Goal: Task Accomplishment & Management: Use online tool/utility

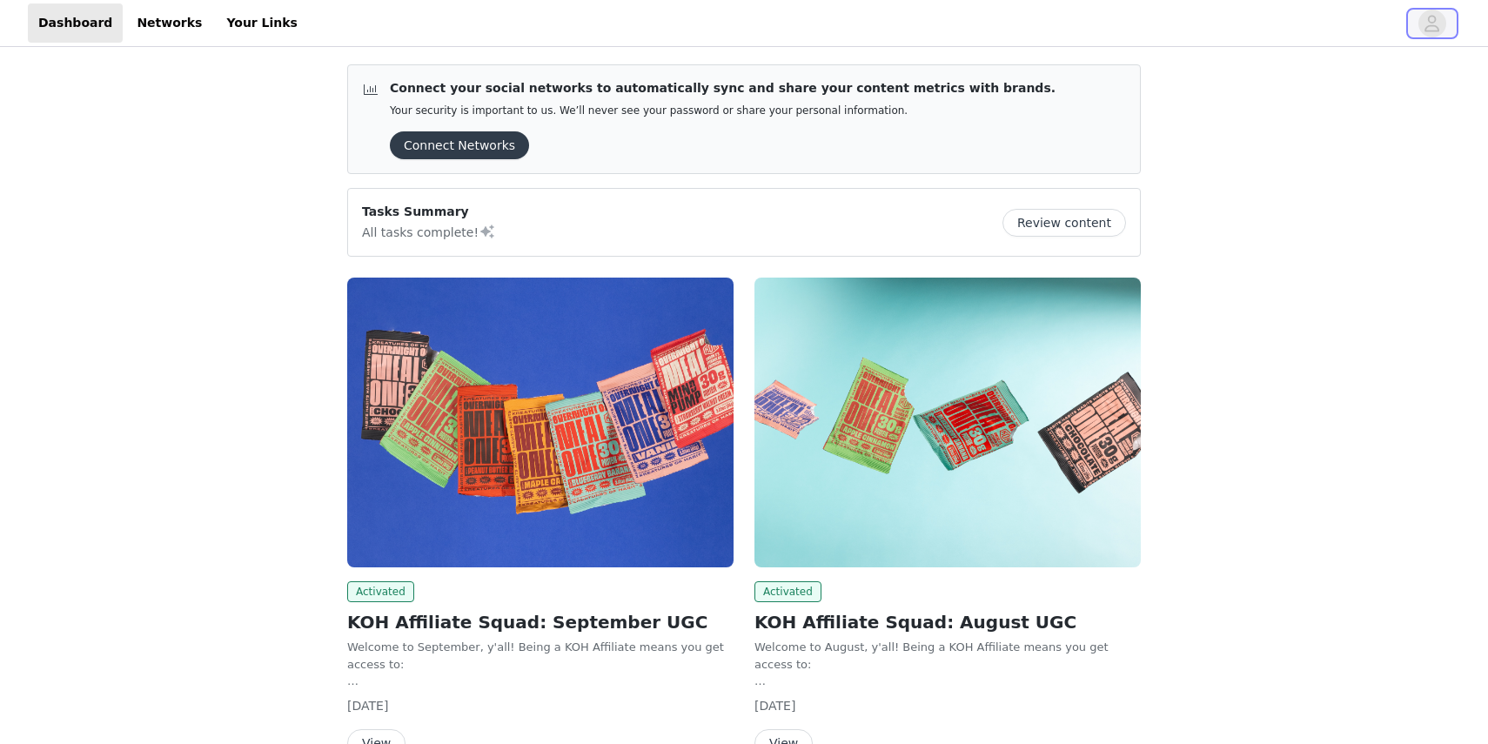
click at [1437, 21] on icon "avatar" at bounding box center [1431, 24] width 17 height 28
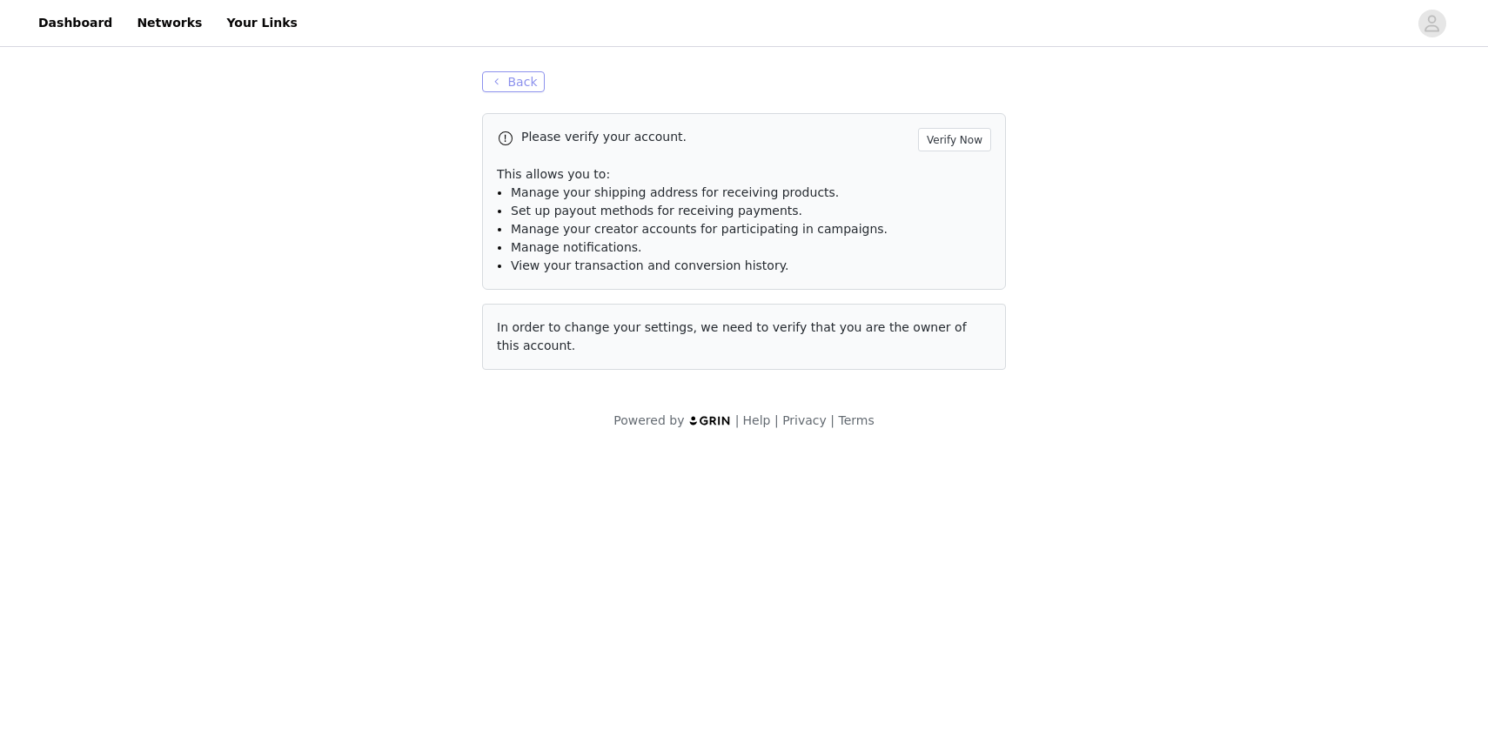
click at [528, 86] on button "Back" at bounding box center [513, 81] width 63 height 21
click at [960, 150] on button "Verify Now" at bounding box center [954, 139] width 73 height 23
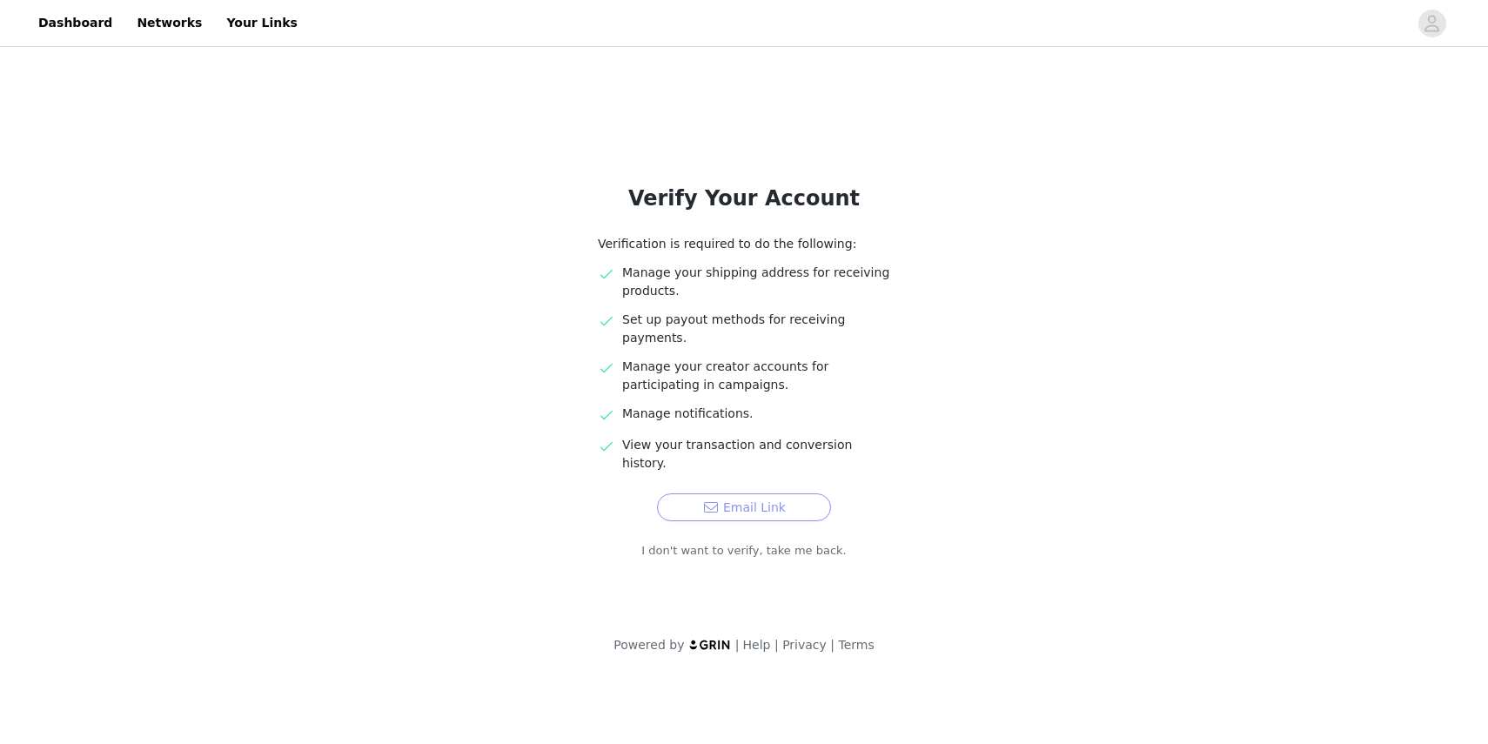
click at [722, 493] on button "Email Link" at bounding box center [744, 507] width 174 height 28
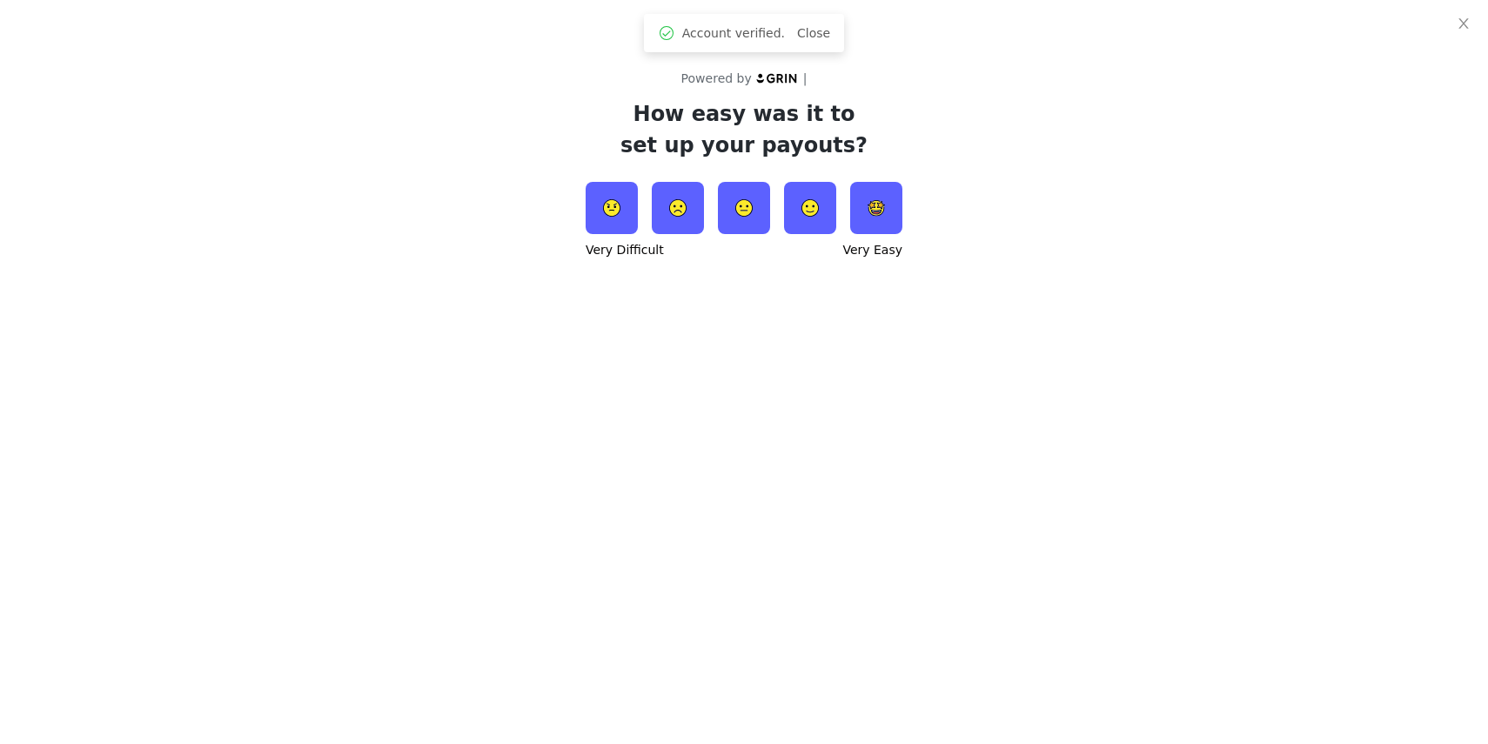
click at [622, 210] on img at bounding box center [612, 208] width 52 height 52
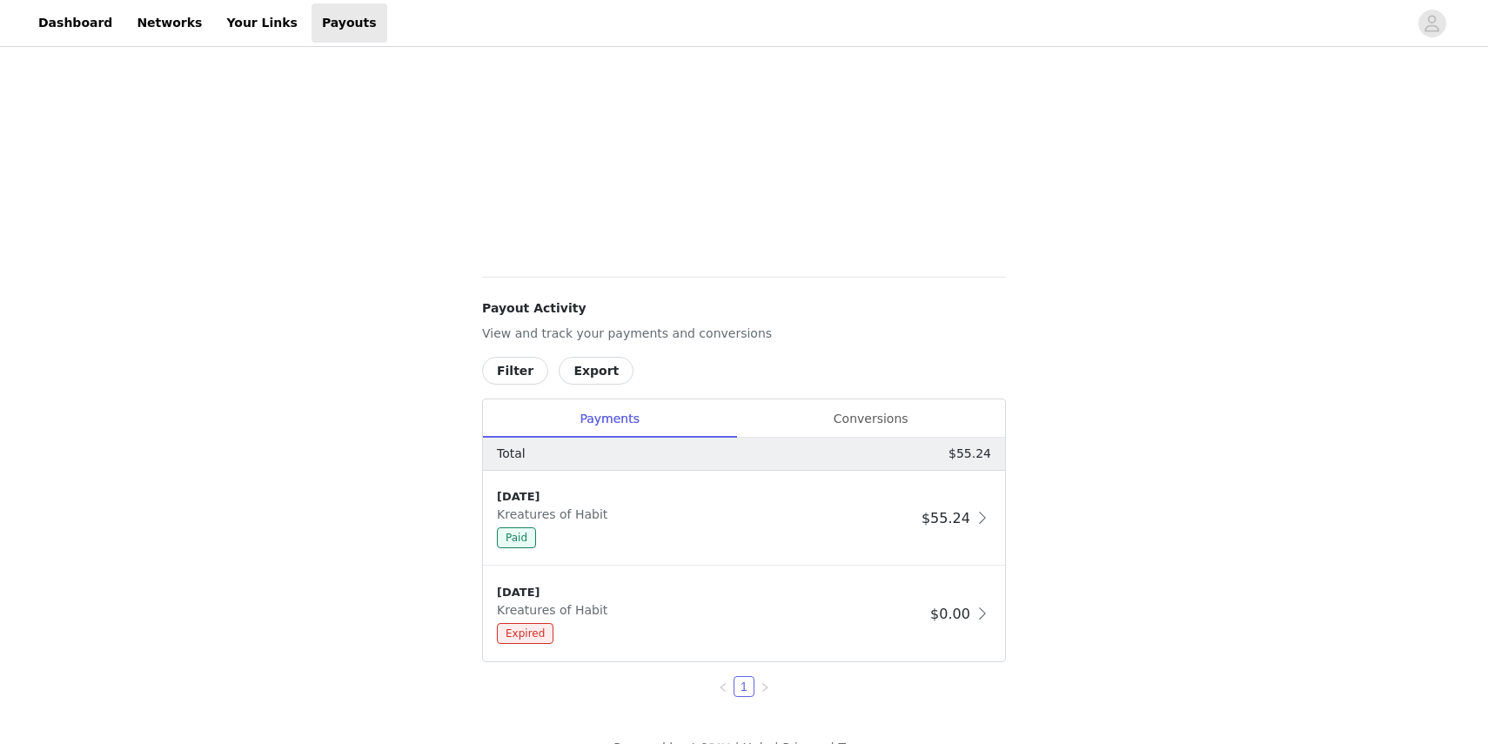
scroll to position [452, 0]
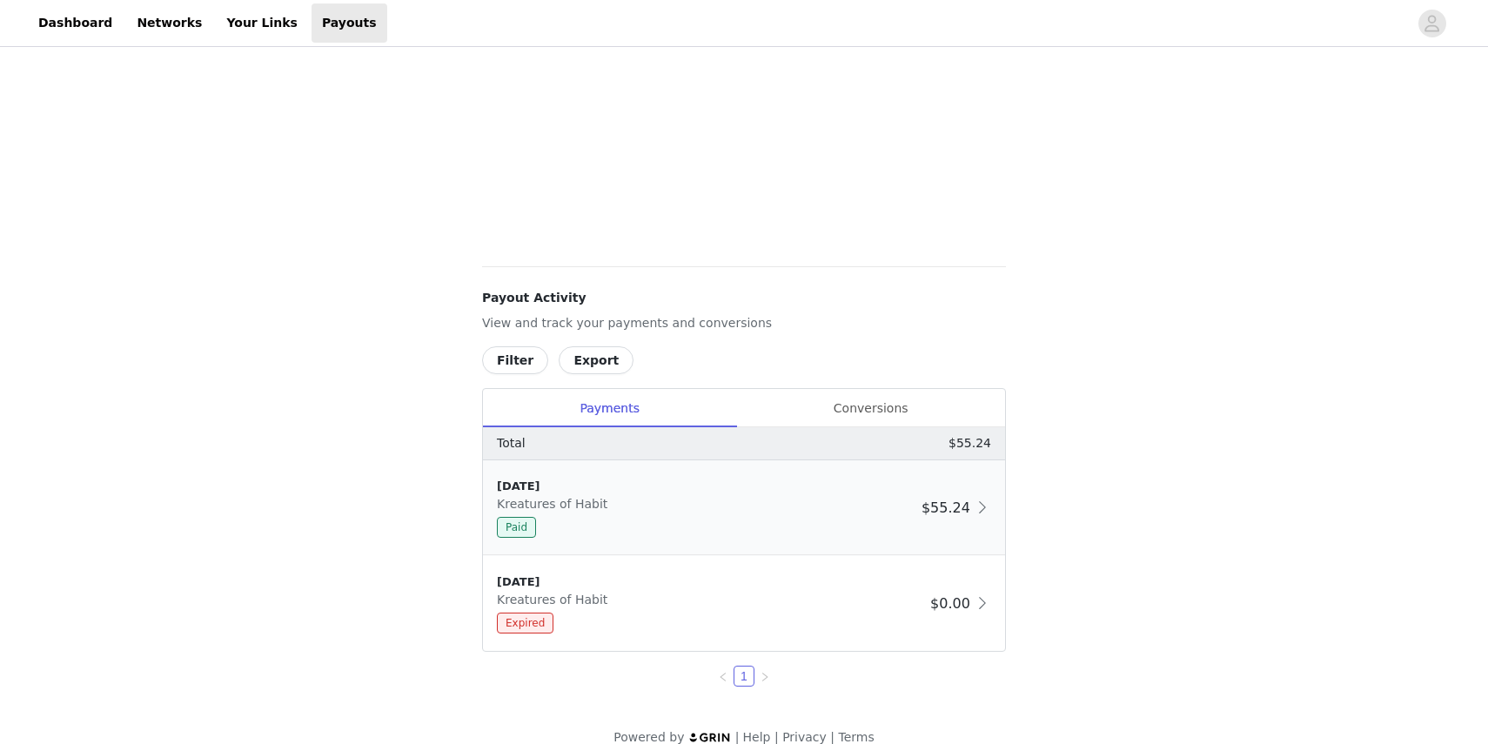
click at [988, 506] on span at bounding box center [982, 507] width 17 height 21
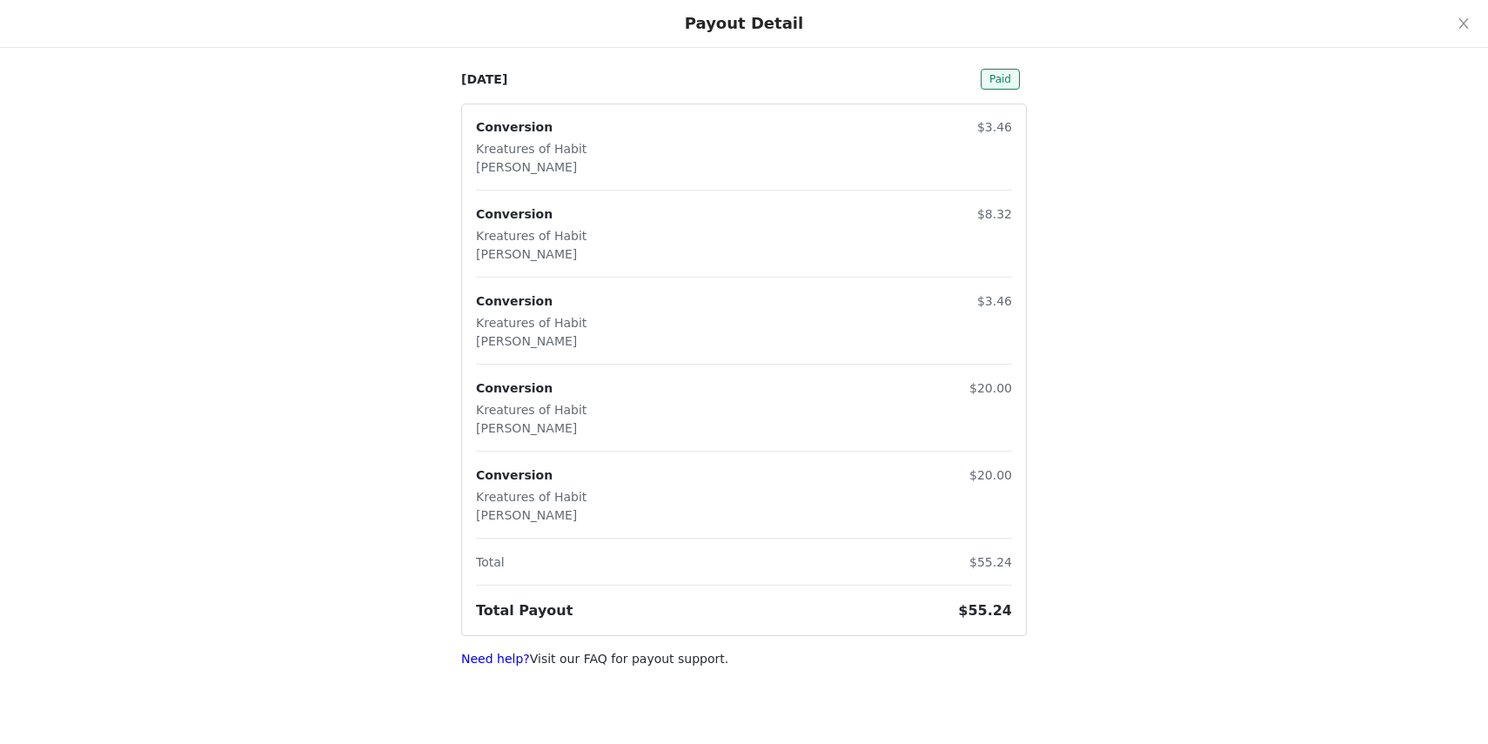
scroll to position [0, 0]
click at [498, 660] on link "Need help?" at bounding box center [495, 659] width 69 height 14
click at [1003, 80] on span "Paid" at bounding box center [1000, 79] width 39 height 21
click at [736, 17] on div "Payout Detail" at bounding box center [744, 23] width 118 height 19
click at [1464, 23] on icon "icon: close" at bounding box center [1463, 23] width 10 height 10
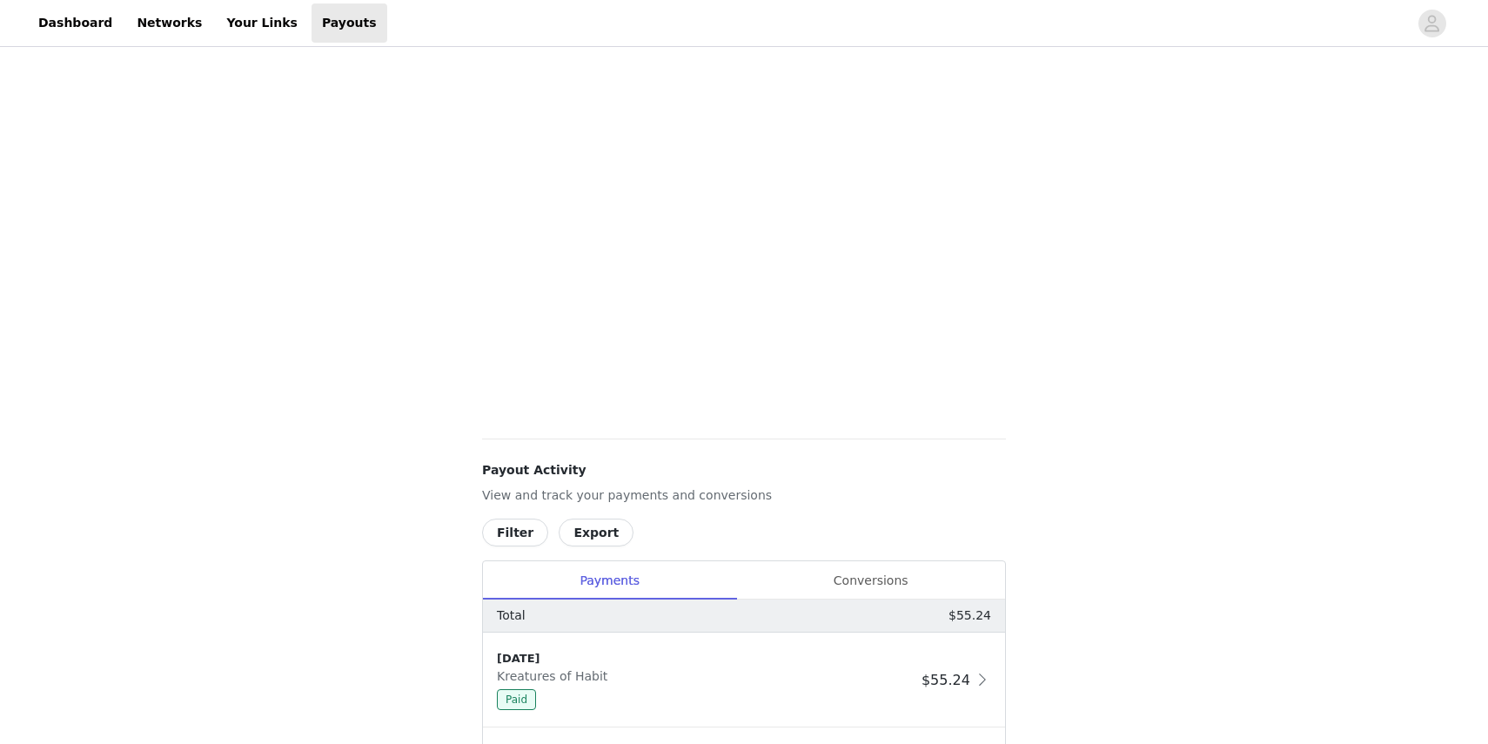
scroll to position [476, 0]
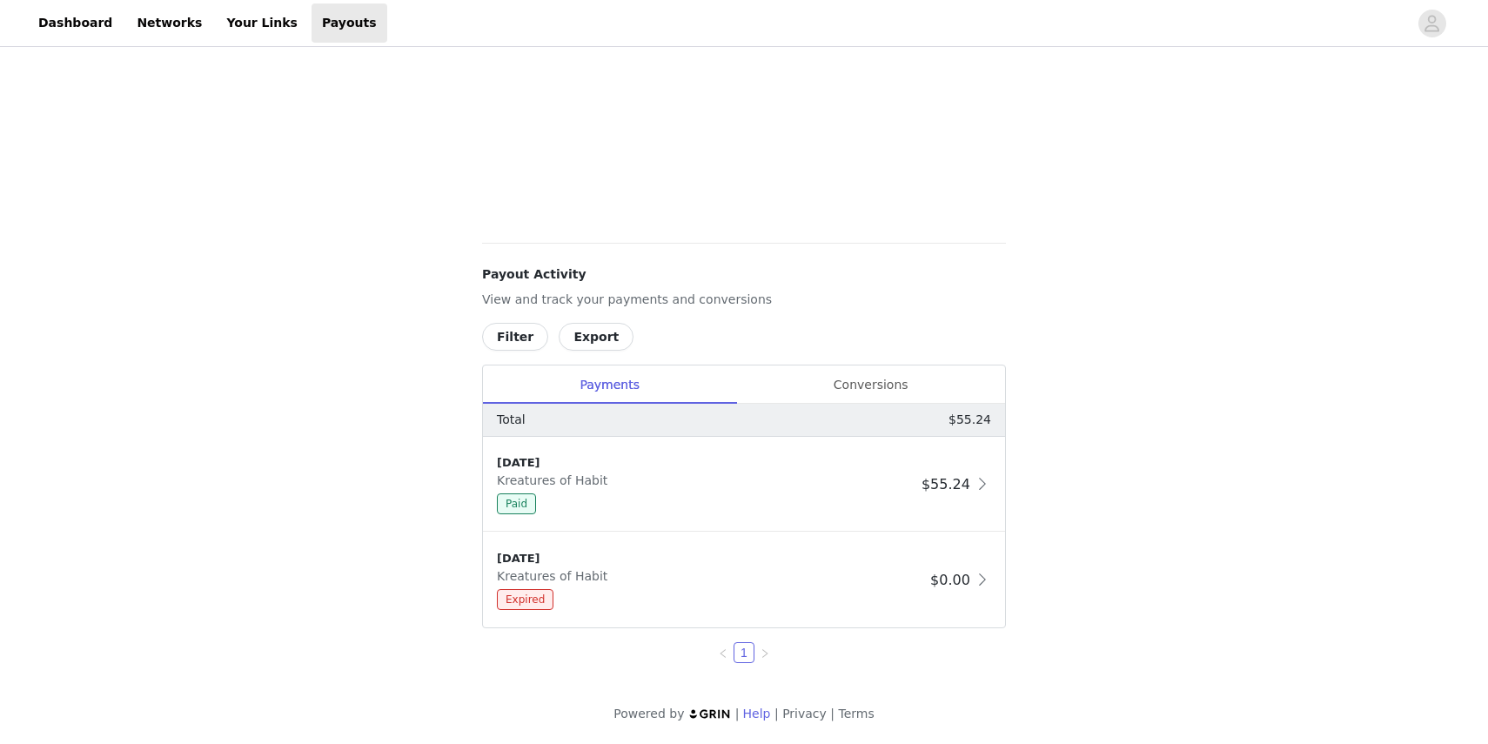
click at [757, 719] on link "Help" at bounding box center [757, 714] width 28 height 14
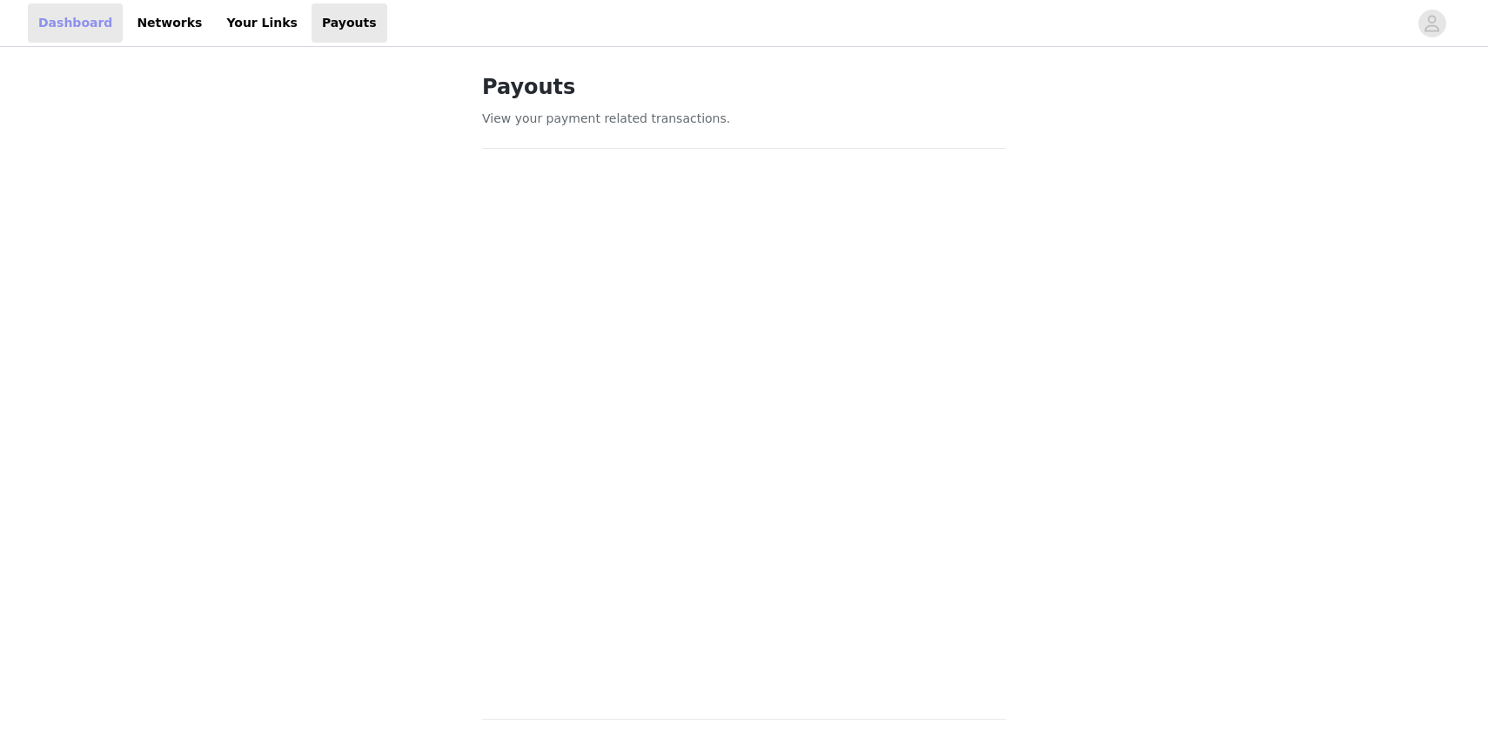
click at [85, 19] on link "Dashboard" at bounding box center [75, 22] width 95 height 39
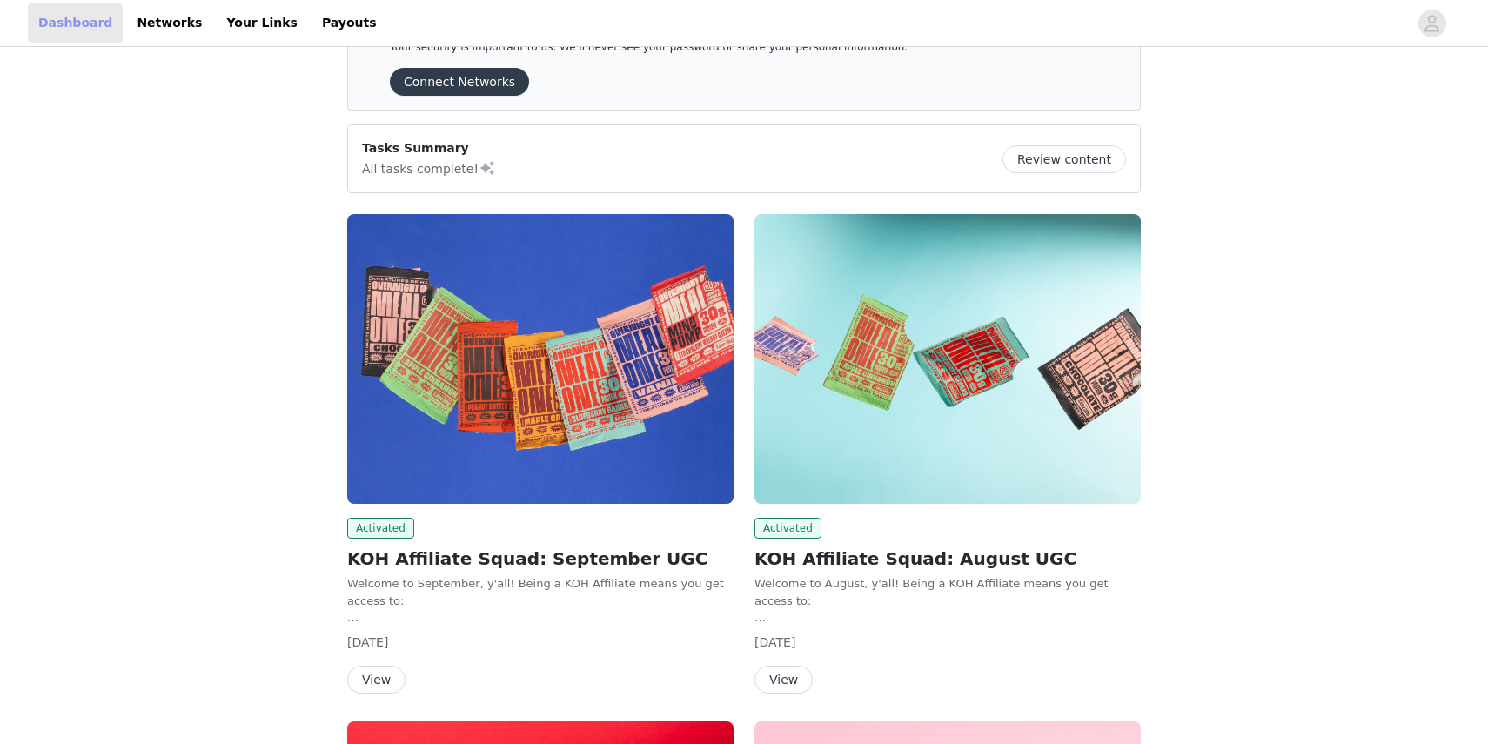
scroll to position [76, 0]
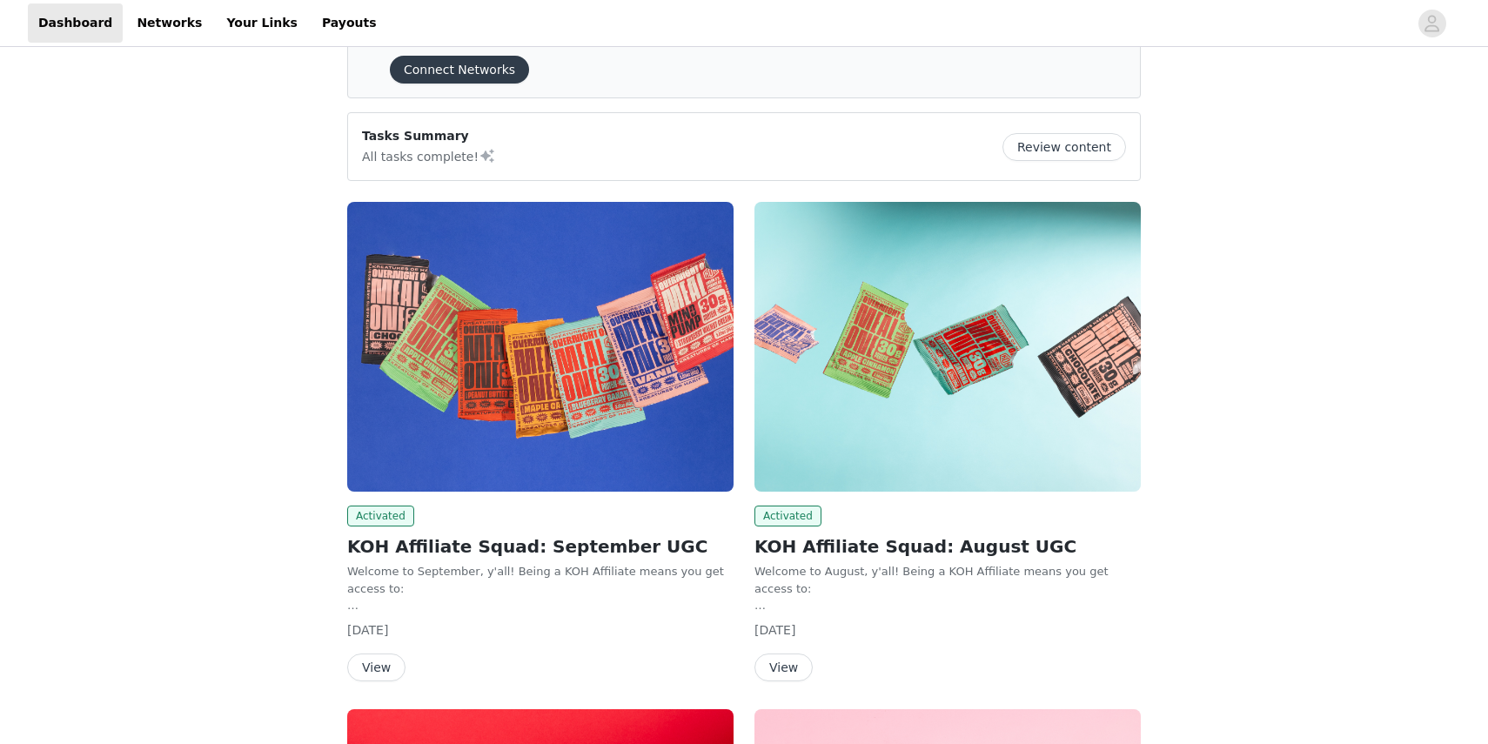
click at [512, 358] on img at bounding box center [540, 347] width 386 height 290
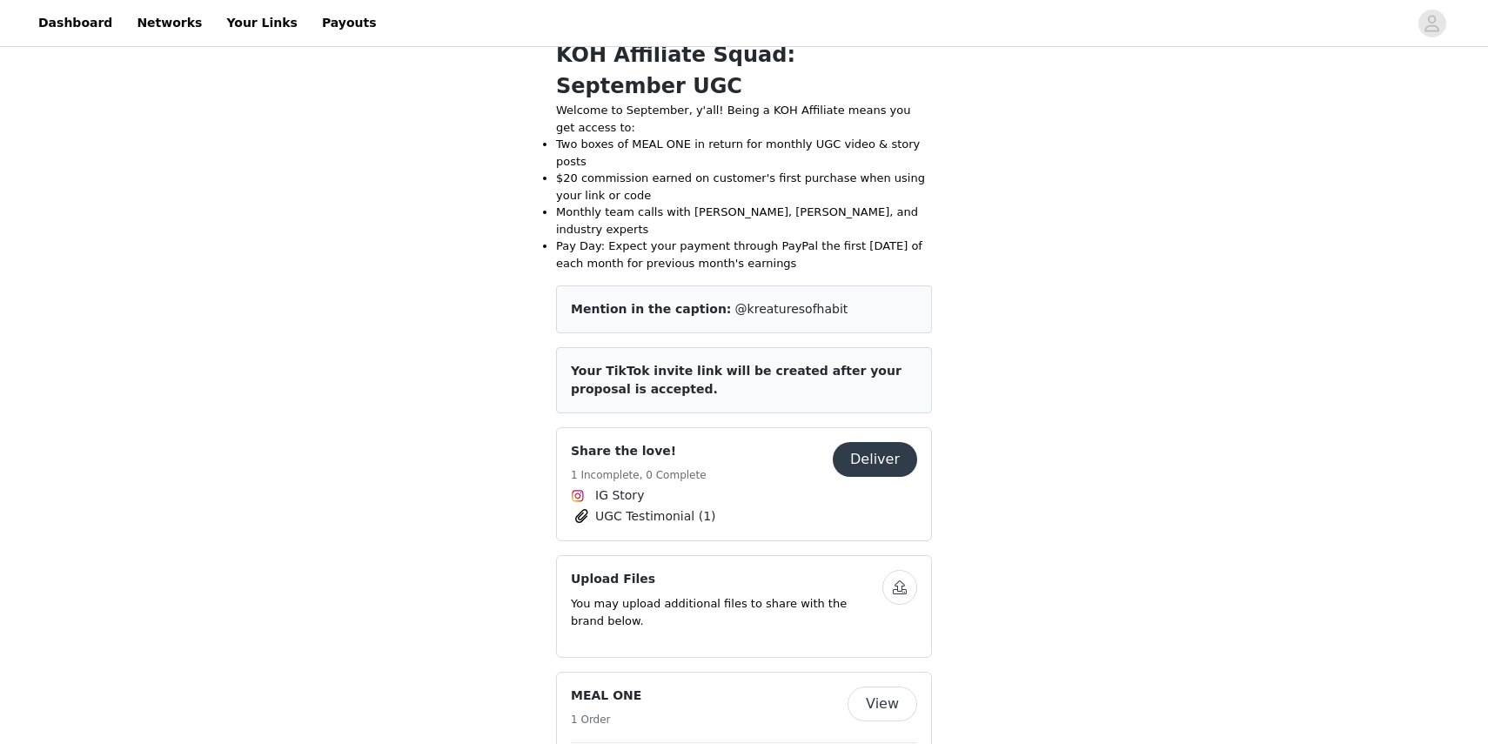
scroll to position [392, 0]
click at [858, 440] on button "Deliver" at bounding box center [875, 457] width 84 height 35
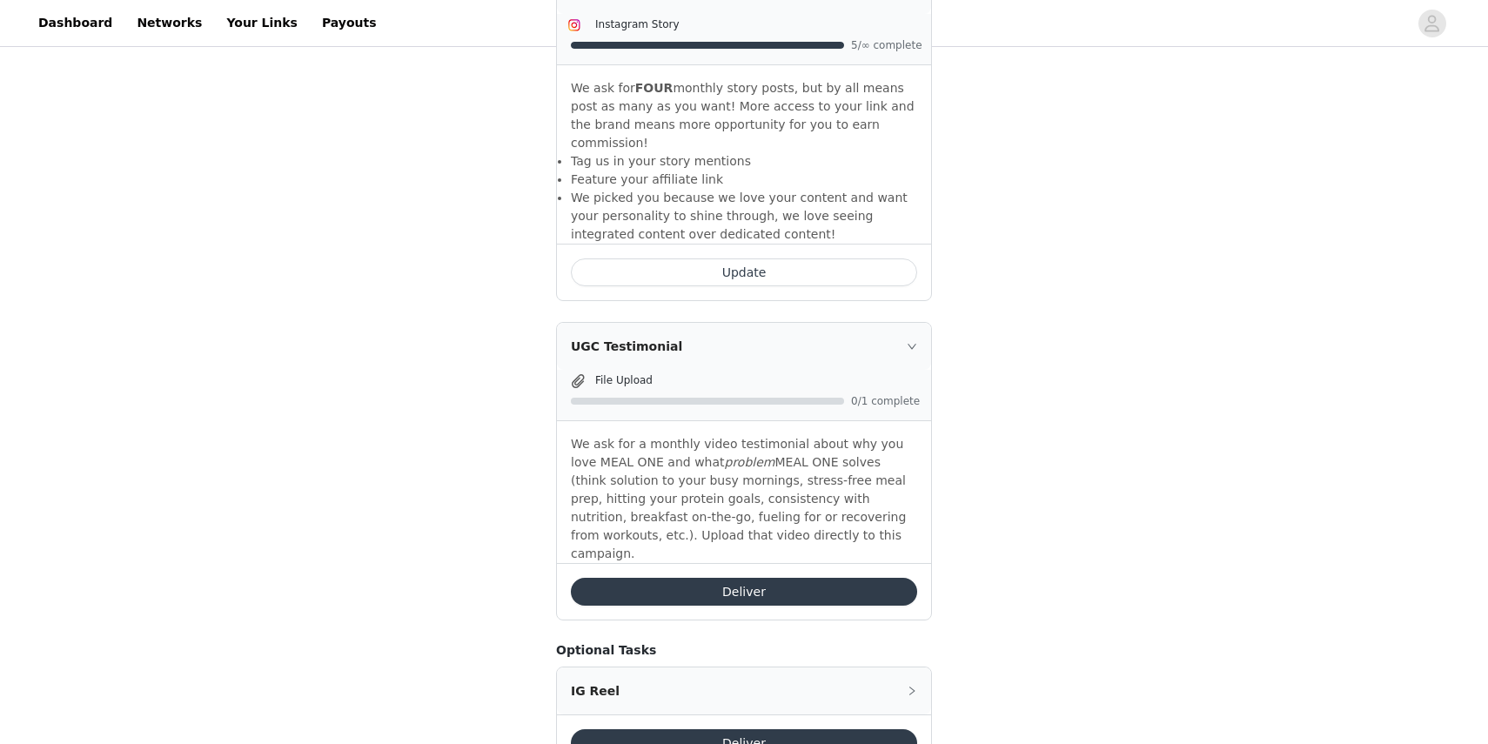
scroll to position [698, 0]
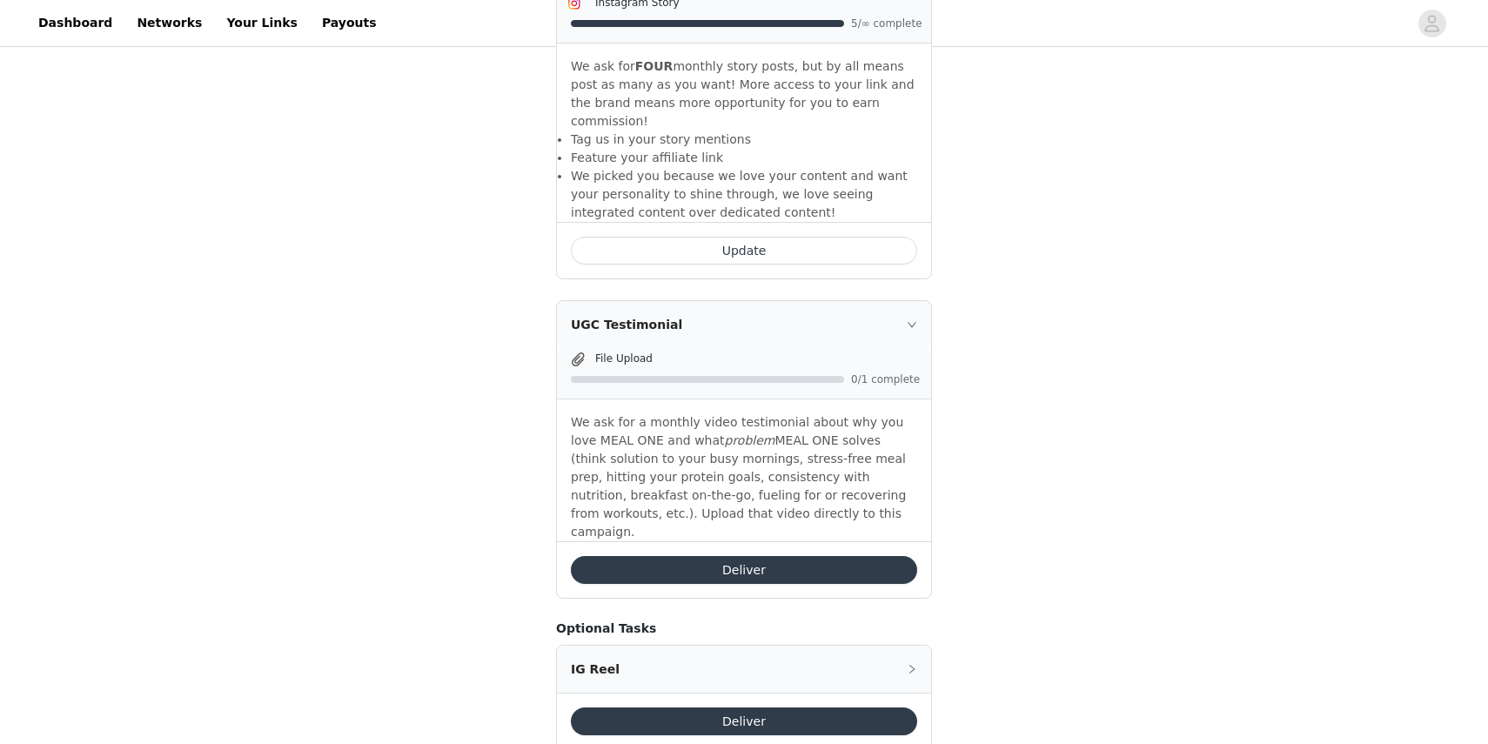
click at [755, 556] on button "Deliver" at bounding box center [744, 570] width 346 height 28
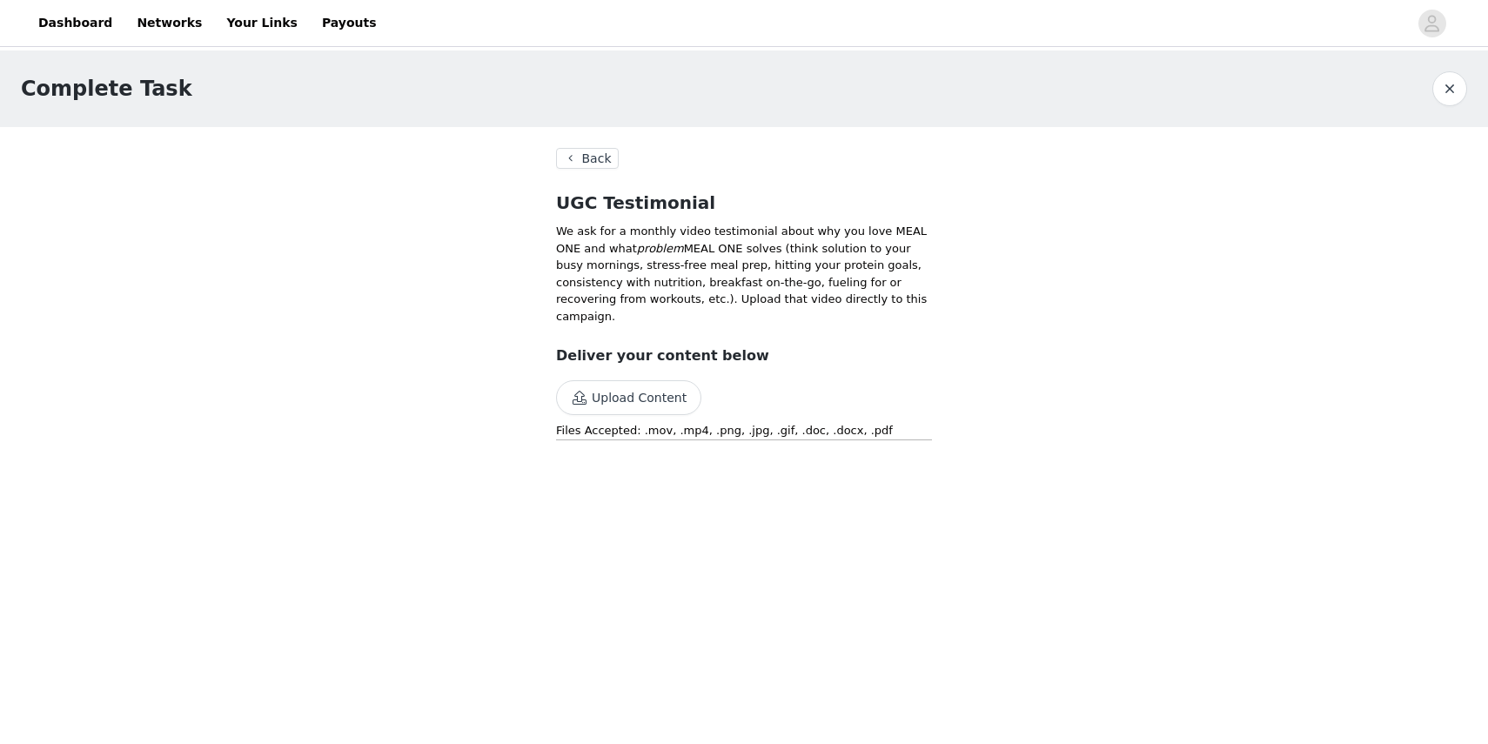
click at [603, 403] on button "Upload Content" at bounding box center [628, 397] width 145 height 35
click at [589, 160] on button "Back" at bounding box center [587, 158] width 63 height 21
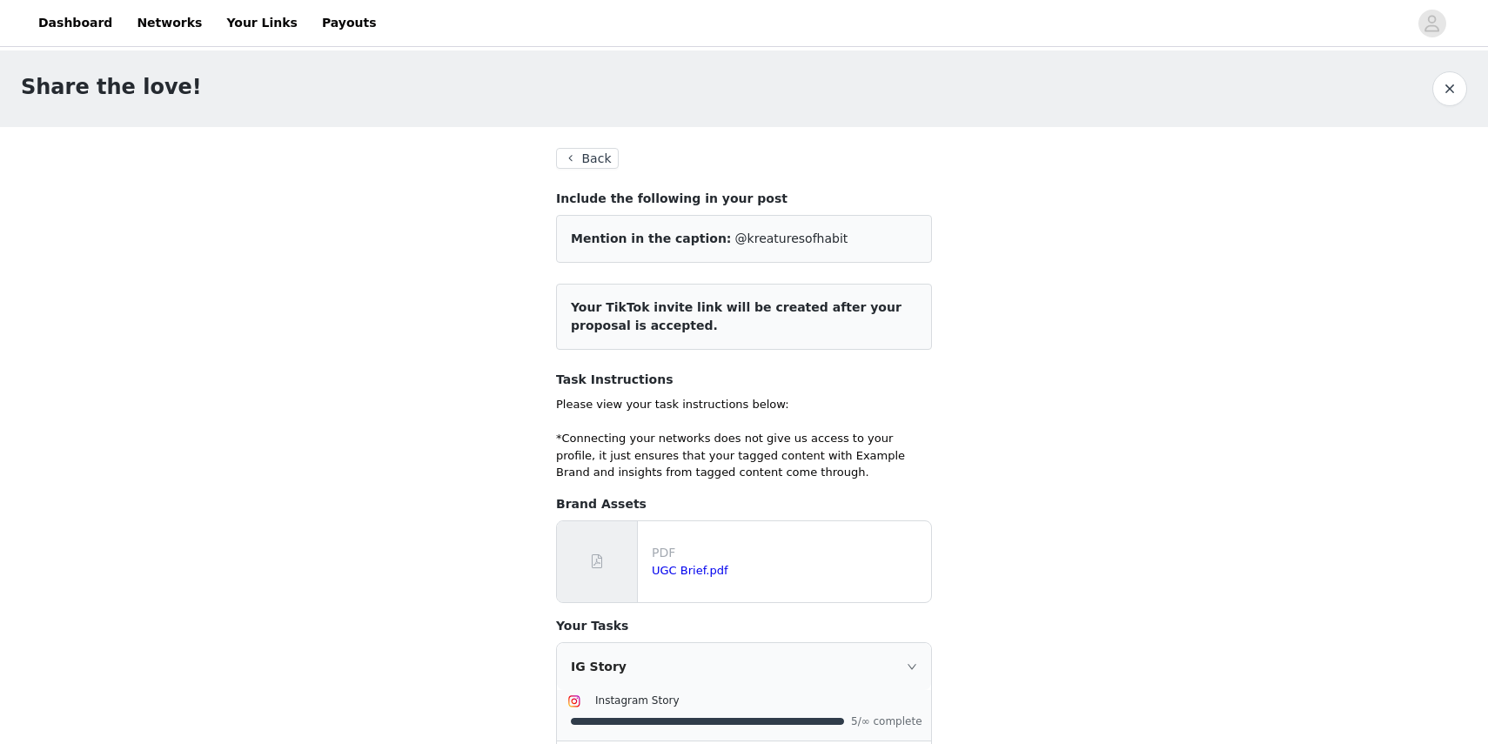
click at [591, 155] on button "Back" at bounding box center [587, 158] width 63 height 21
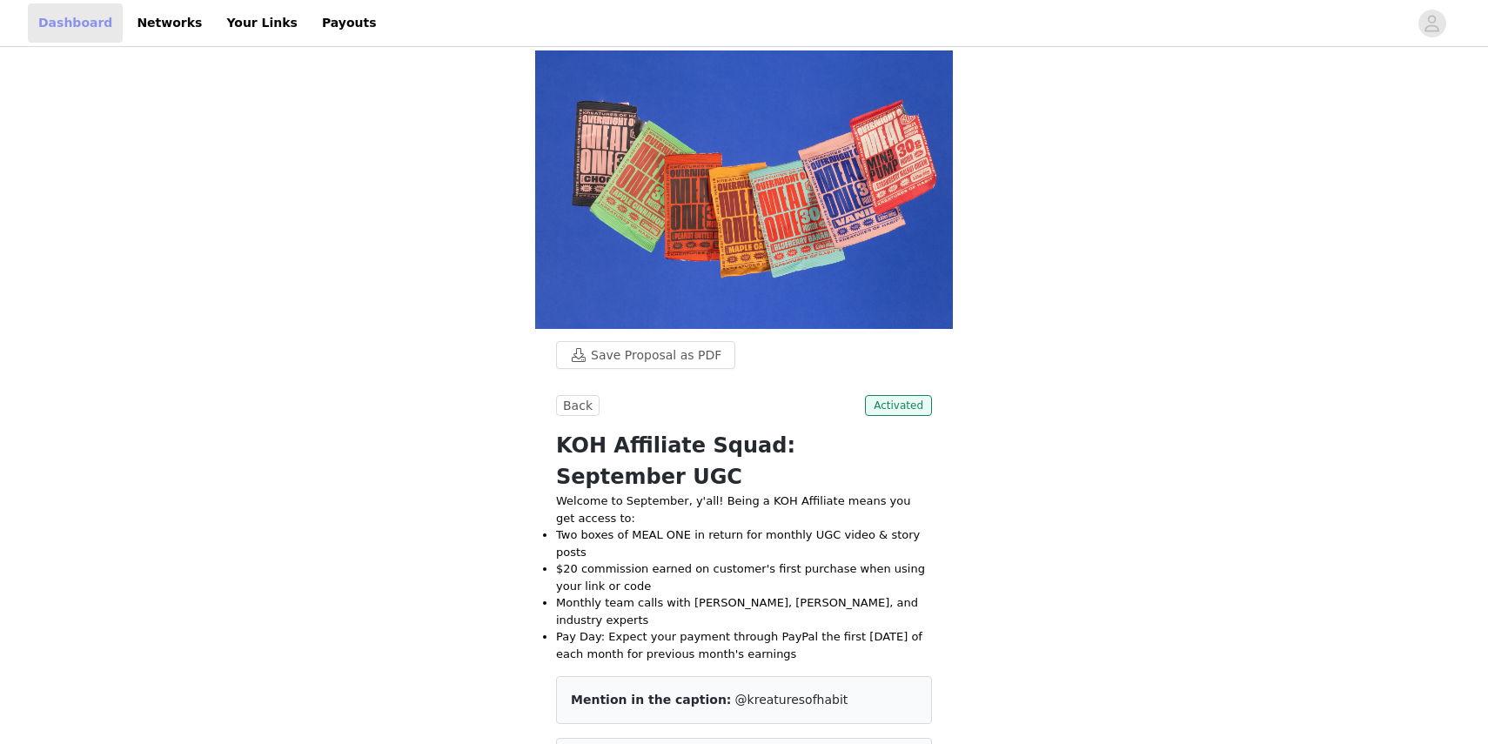
click at [55, 18] on link "Dashboard" at bounding box center [75, 22] width 95 height 39
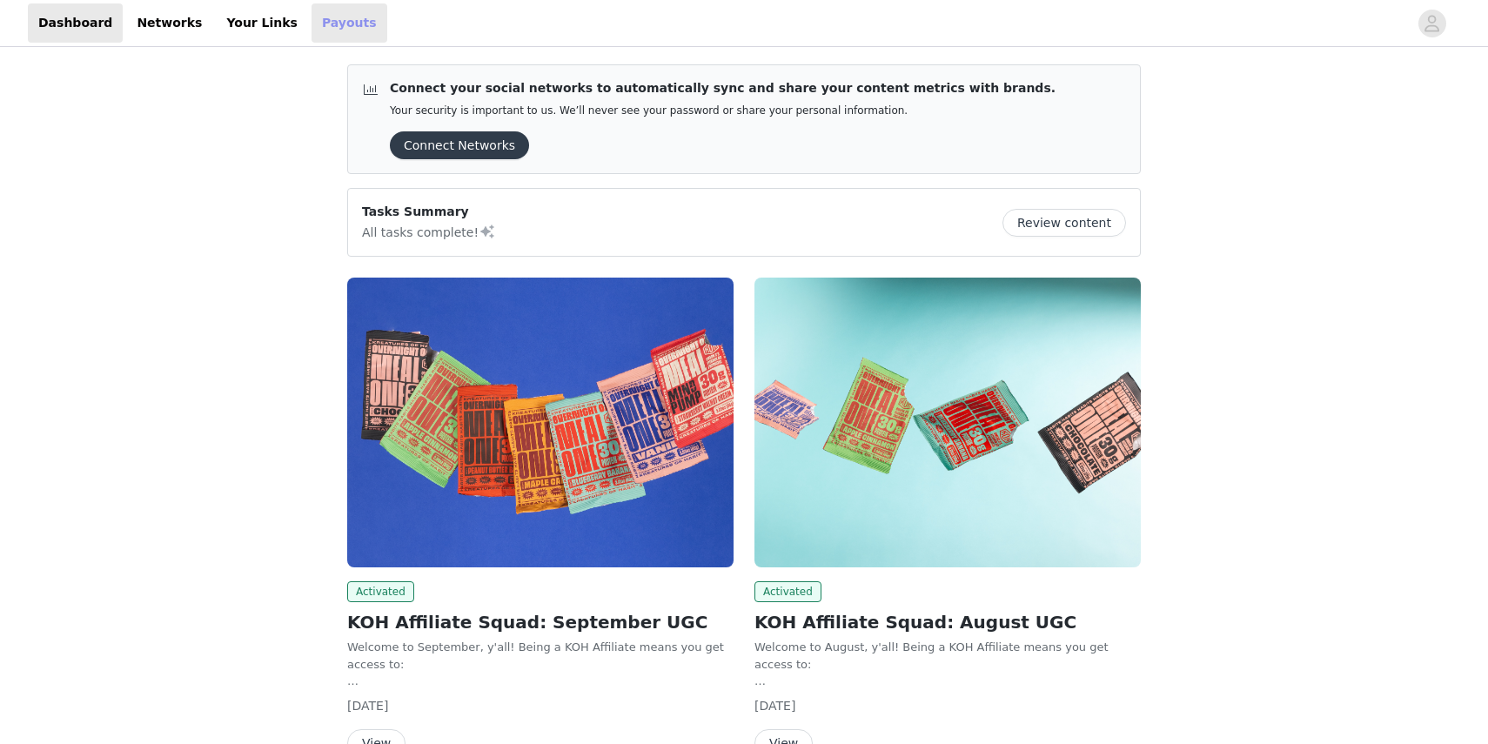
click at [312, 25] on link "Payouts" at bounding box center [349, 22] width 76 height 39
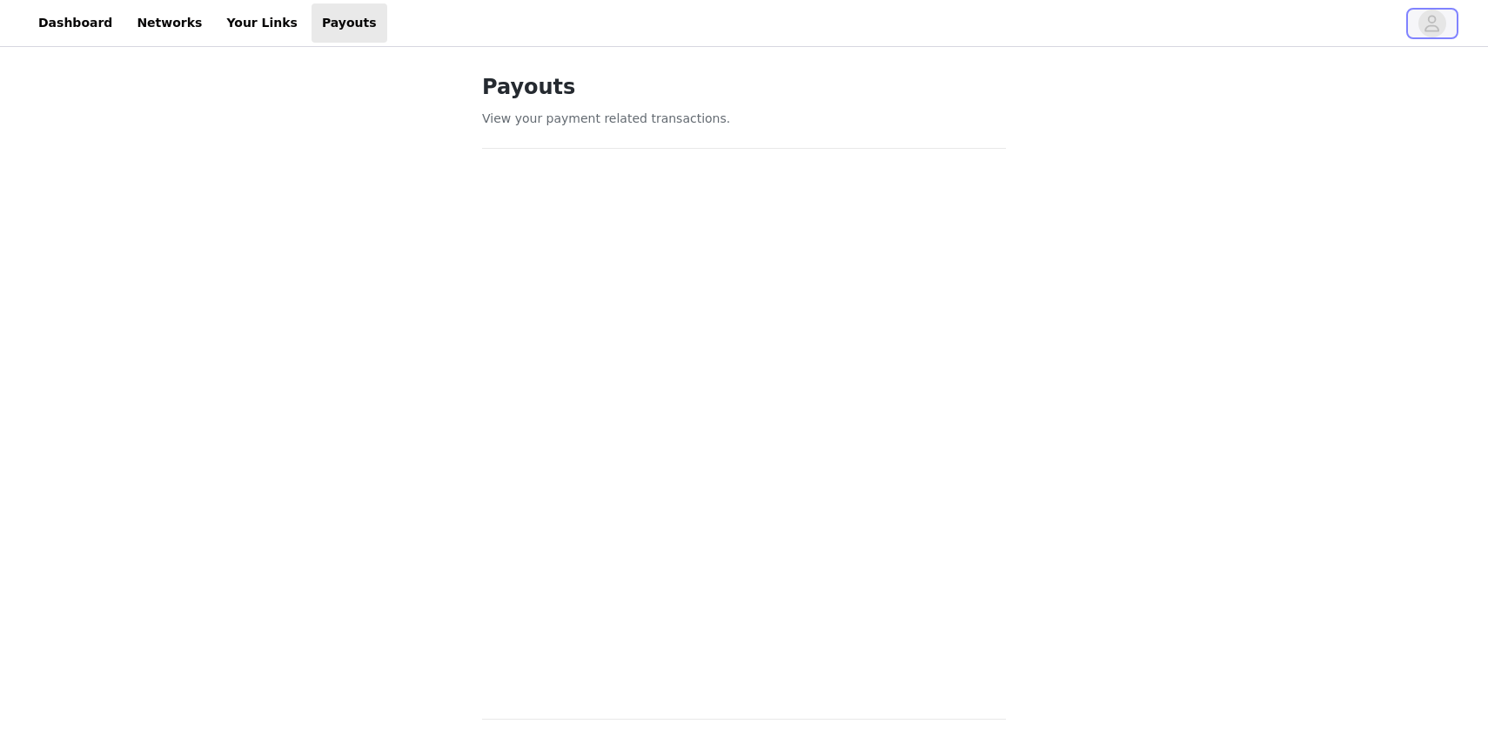
click at [1430, 24] on icon "avatar" at bounding box center [1431, 24] width 17 height 28
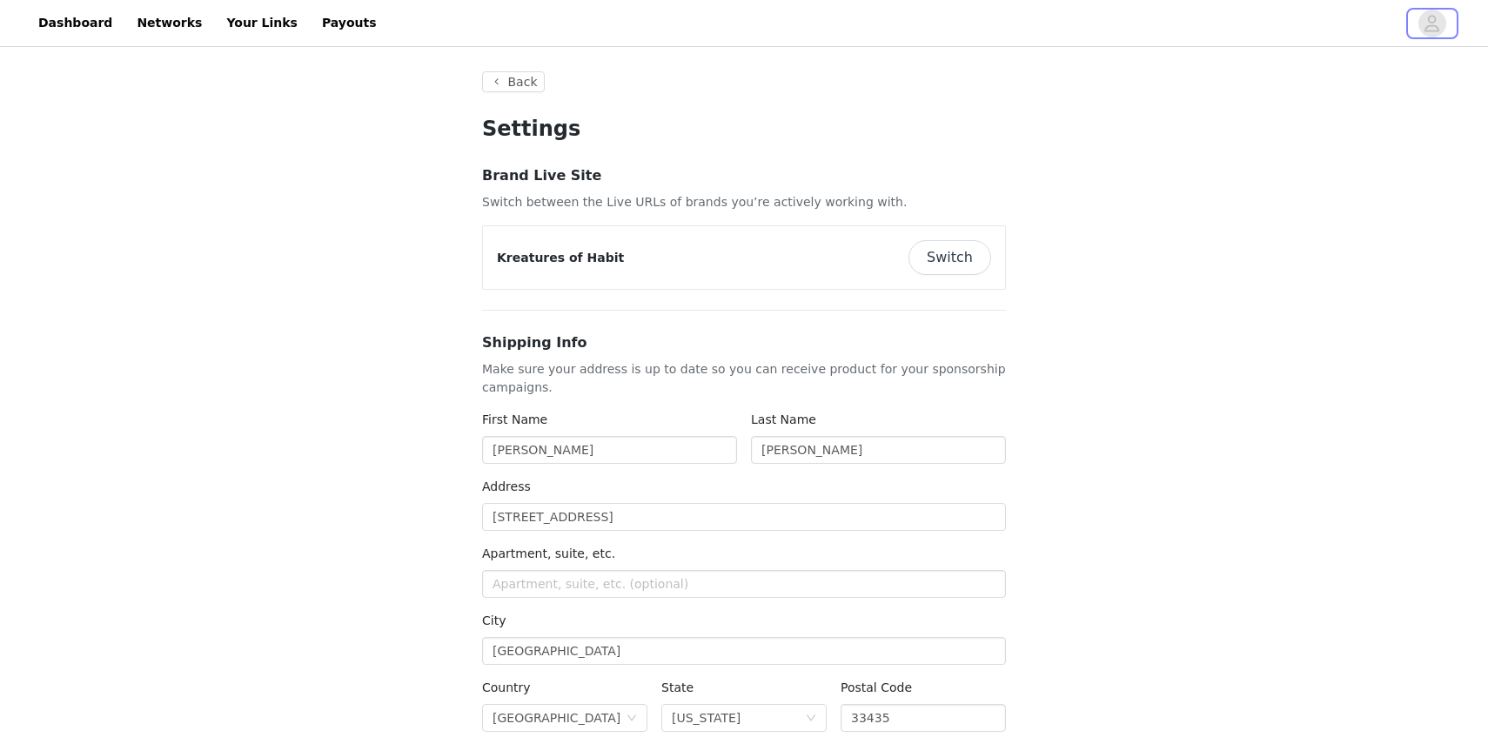
type input "+1 ([GEOGRAPHIC_DATA])"
click at [517, 84] on button "Back" at bounding box center [513, 81] width 63 height 21
click at [84, 24] on link "Dashboard" at bounding box center [75, 22] width 95 height 39
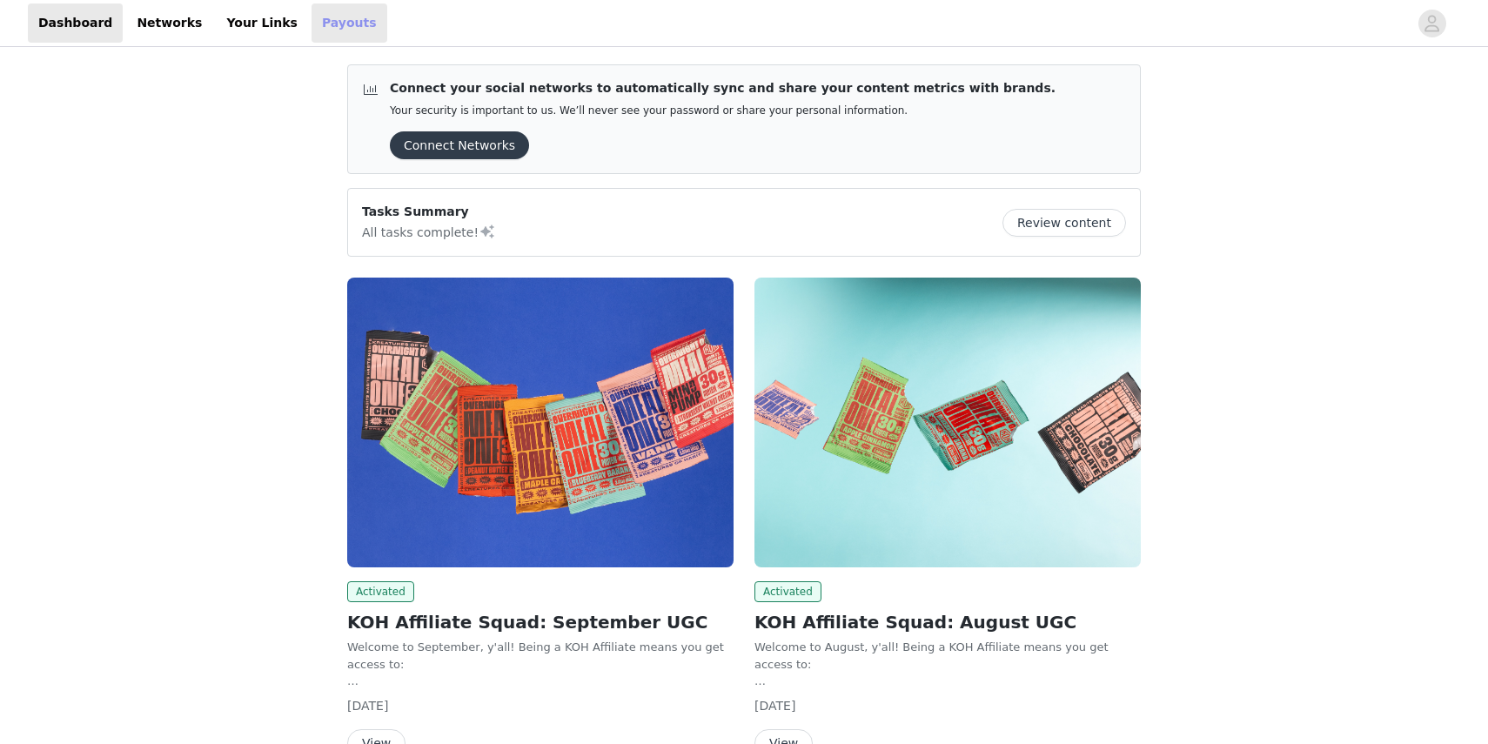
click at [322, 29] on link "Payouts" at bounding box center [349, 22] width 76 height 39
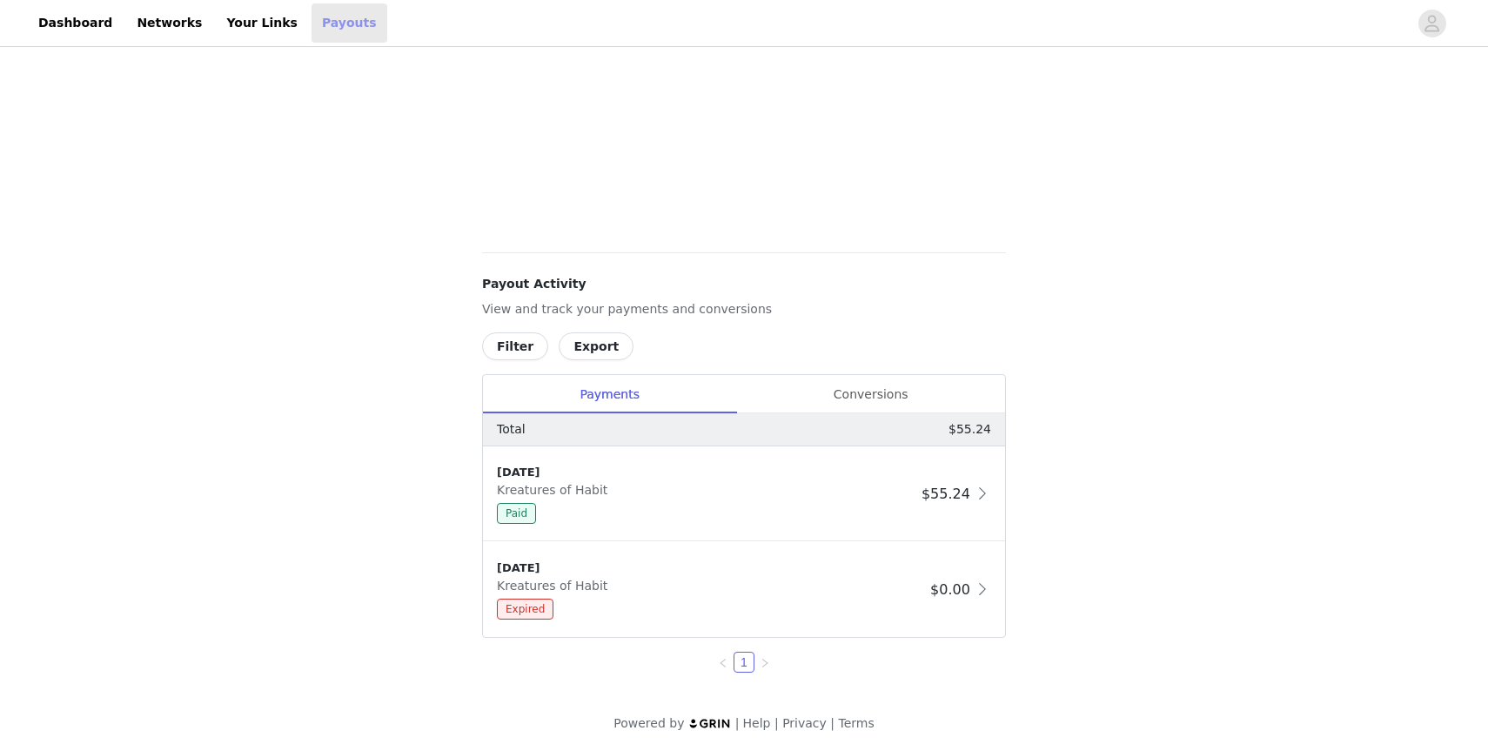
scroll to position [476, 0]
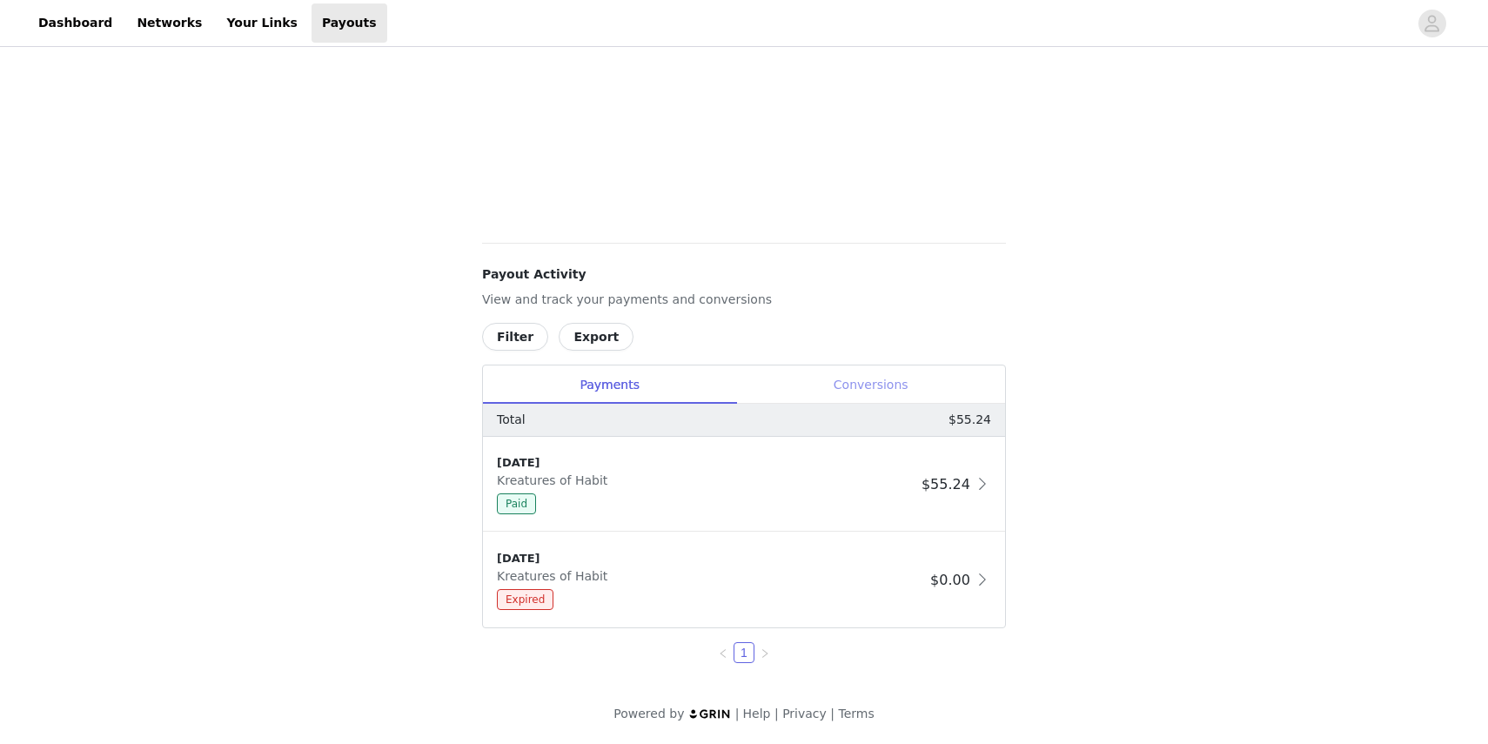
click at [830, 378] on div "Conversions" at bounding box center [870, 384] width 269 height 39
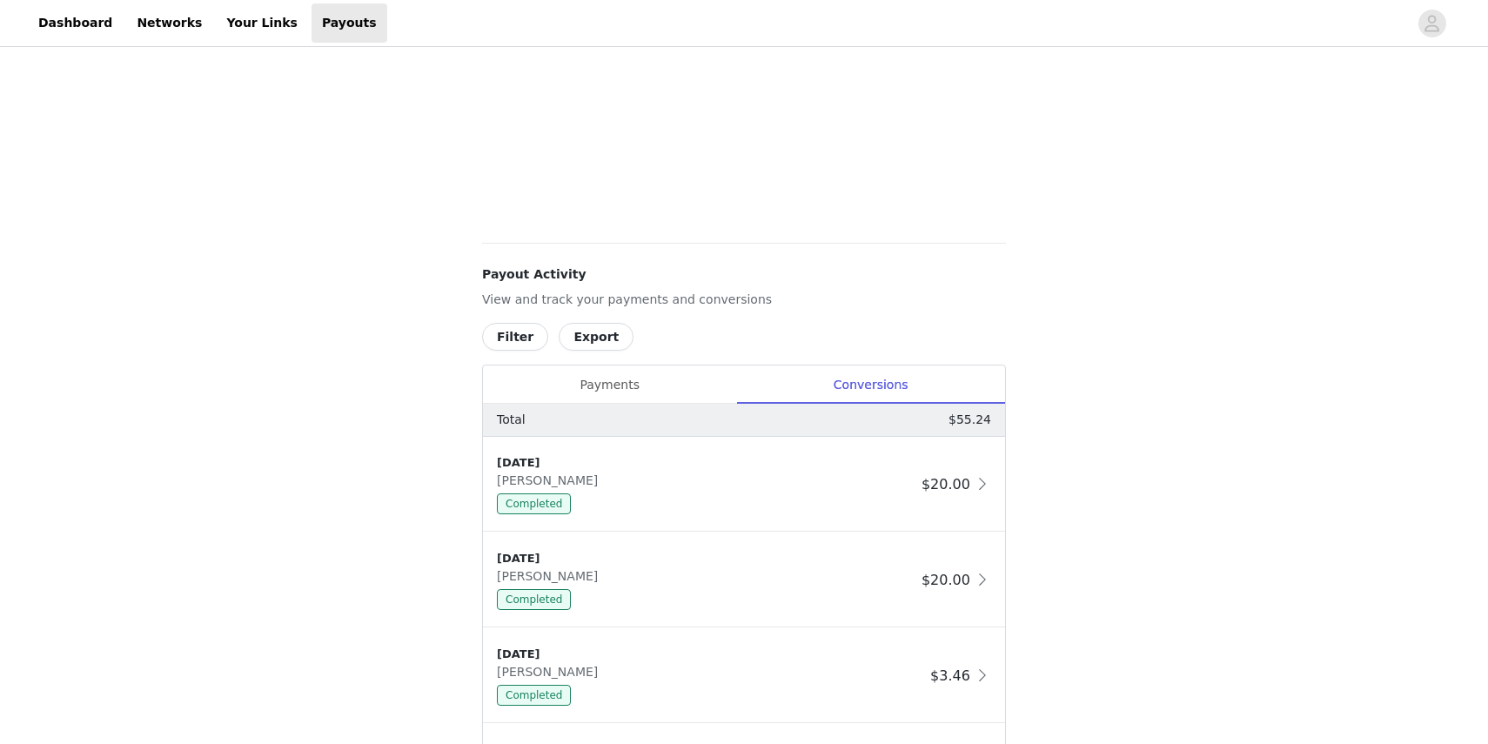
scroll to position [478, 0]
click at [603, 393] on div "Payments" at bounding box center [609, 383] width 253 height 39
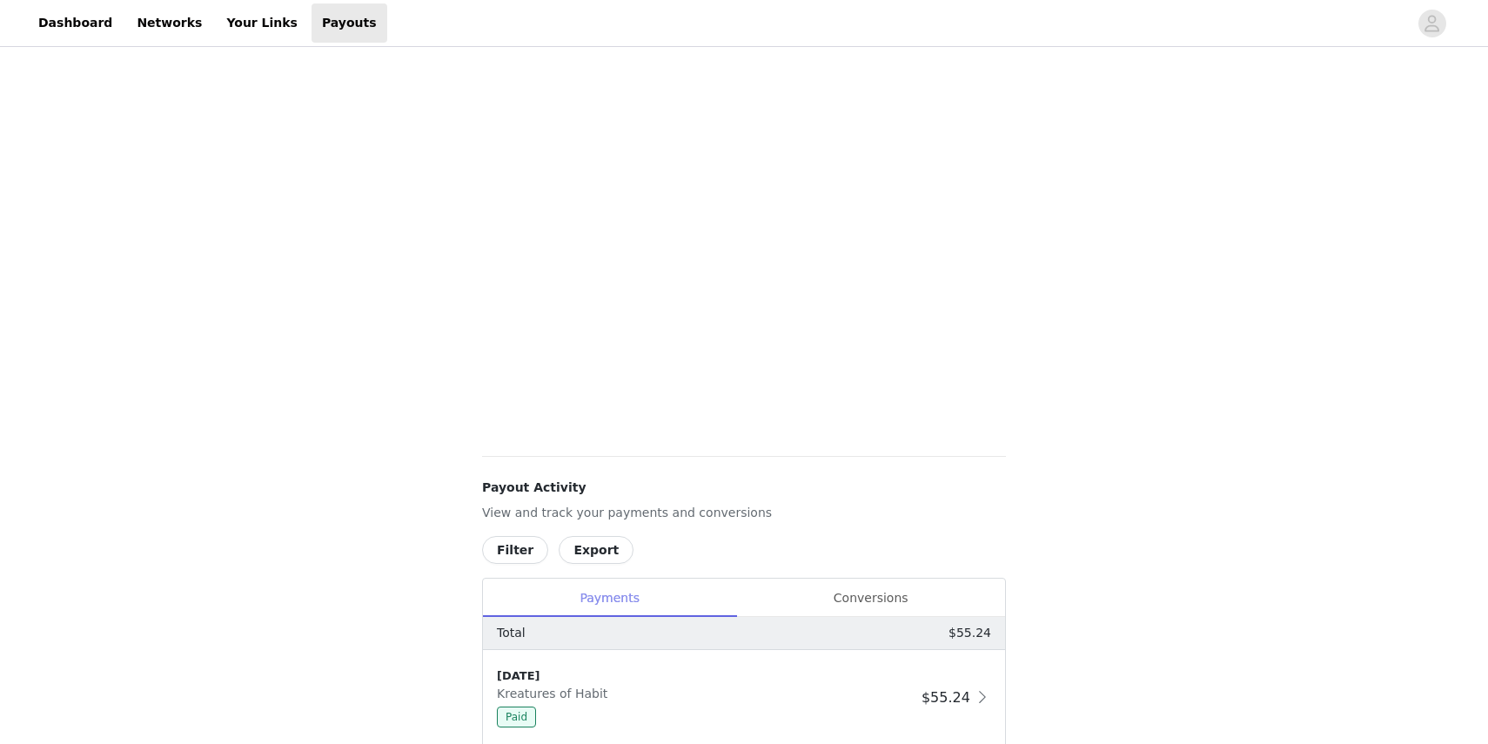
scroll to position [0, 0]
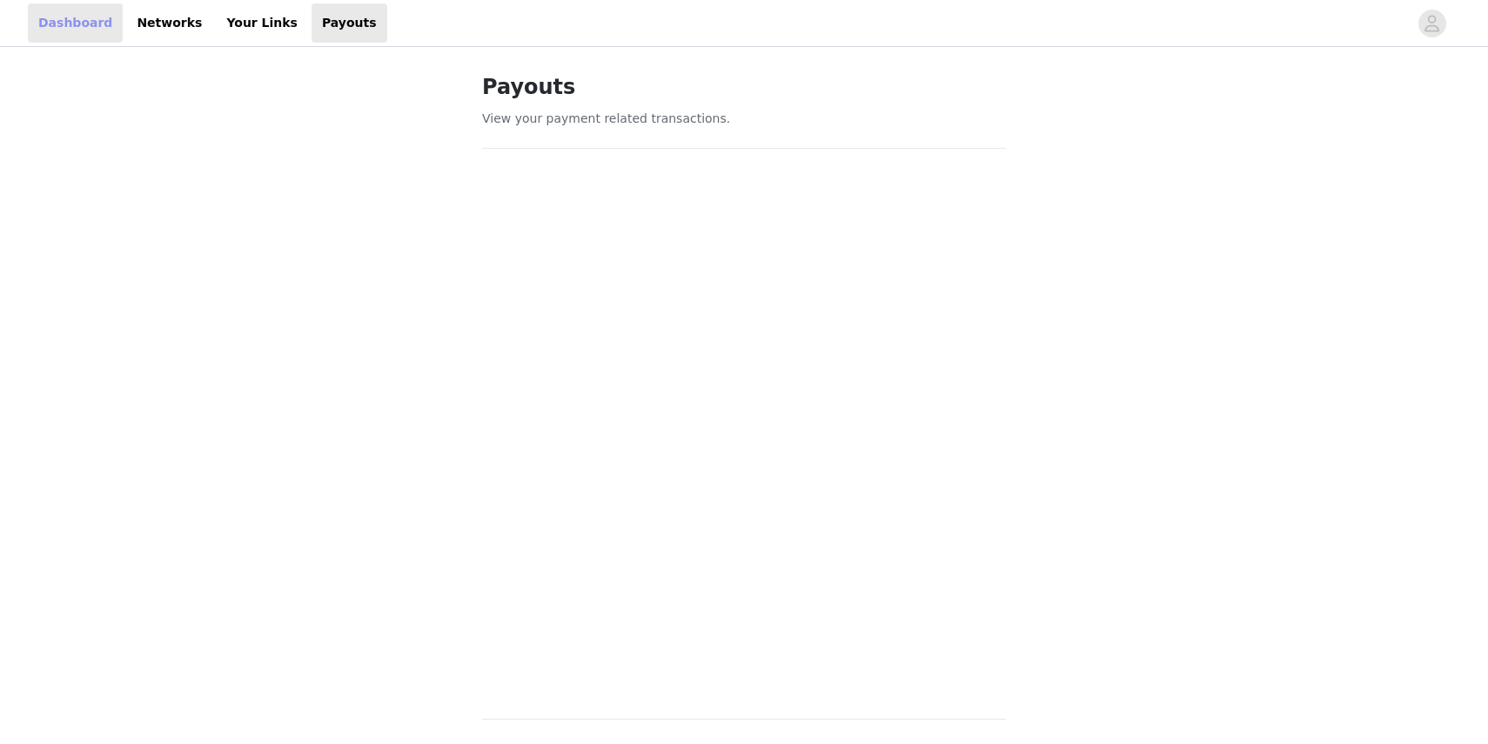
click at [64, 12] on link "Dashboard" at bounding box center [75, 22] width 95 height 39
